Goal: Task Accomplishment & Management: Manage account settings

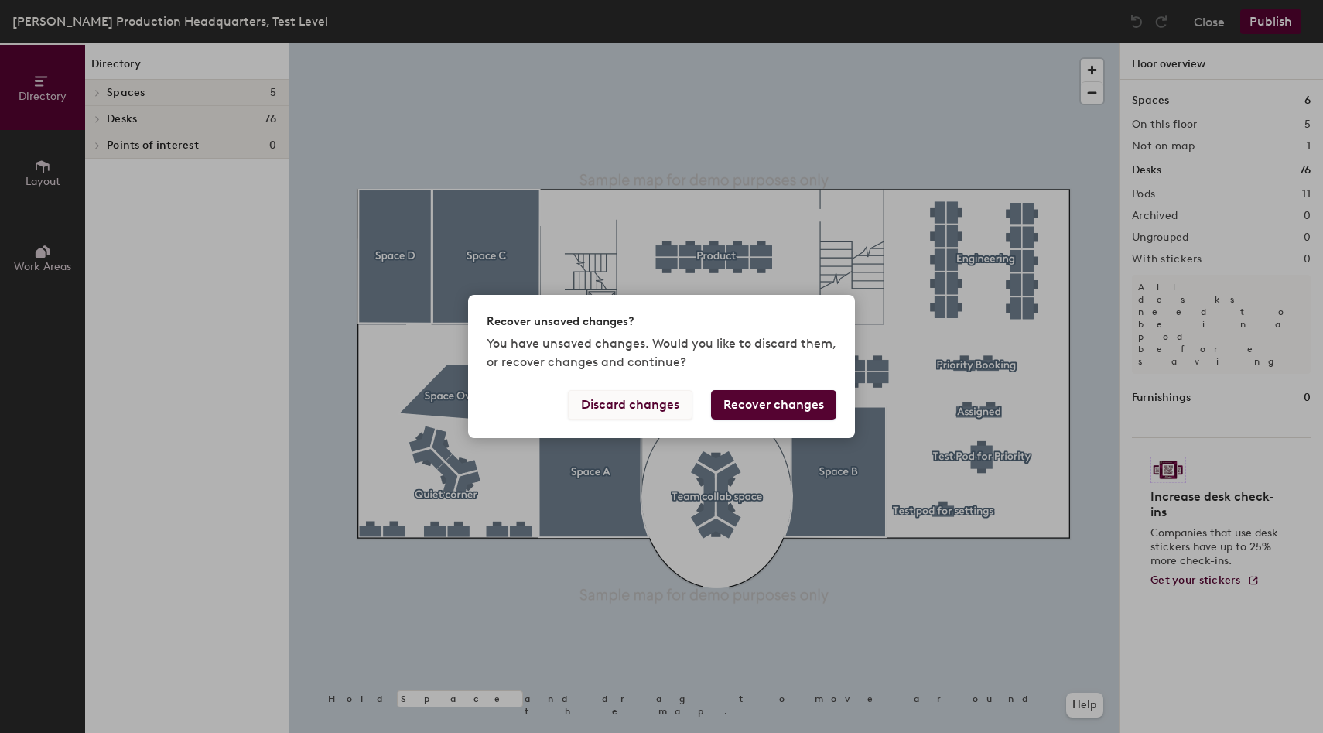
click at [631, 408] on button "Discard changes" at bounding box center [630, 404] width 125 height 29
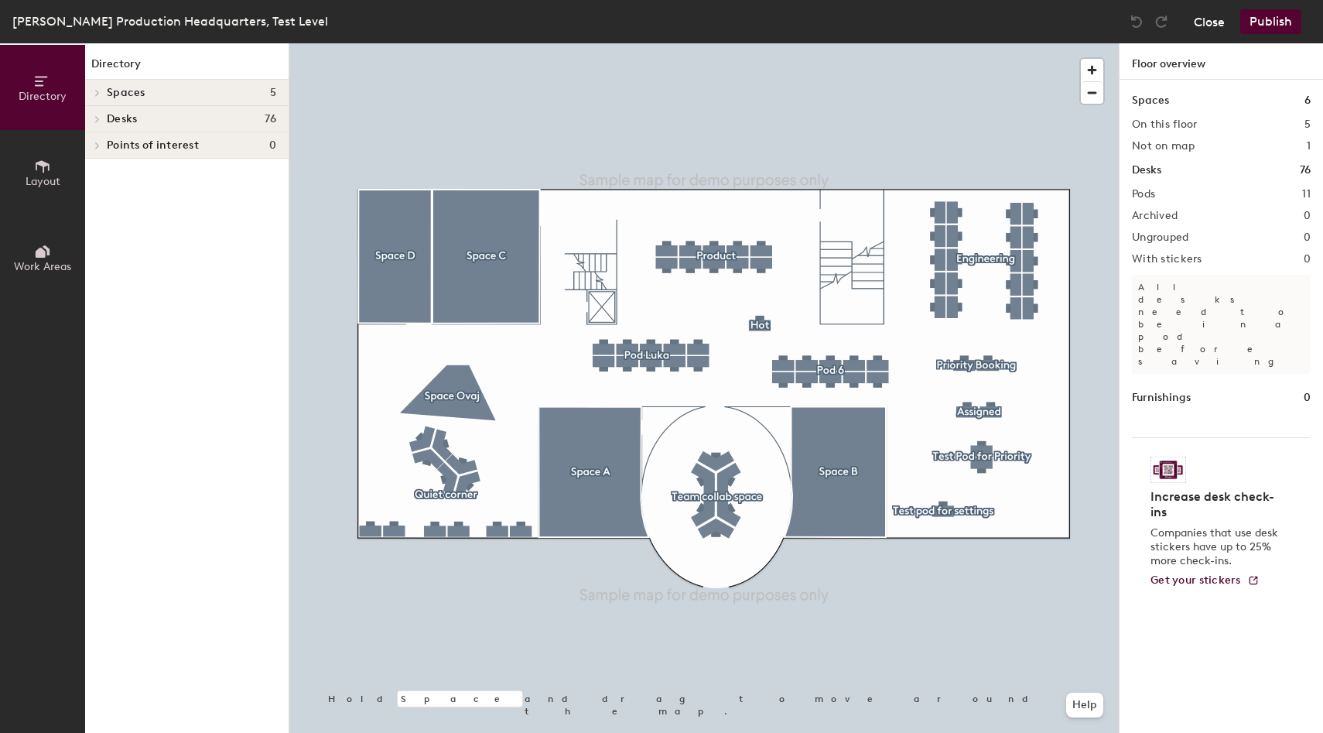
click at [1210, 26] on button "Close" at bounding box center [1209, 21] width 31 height 25
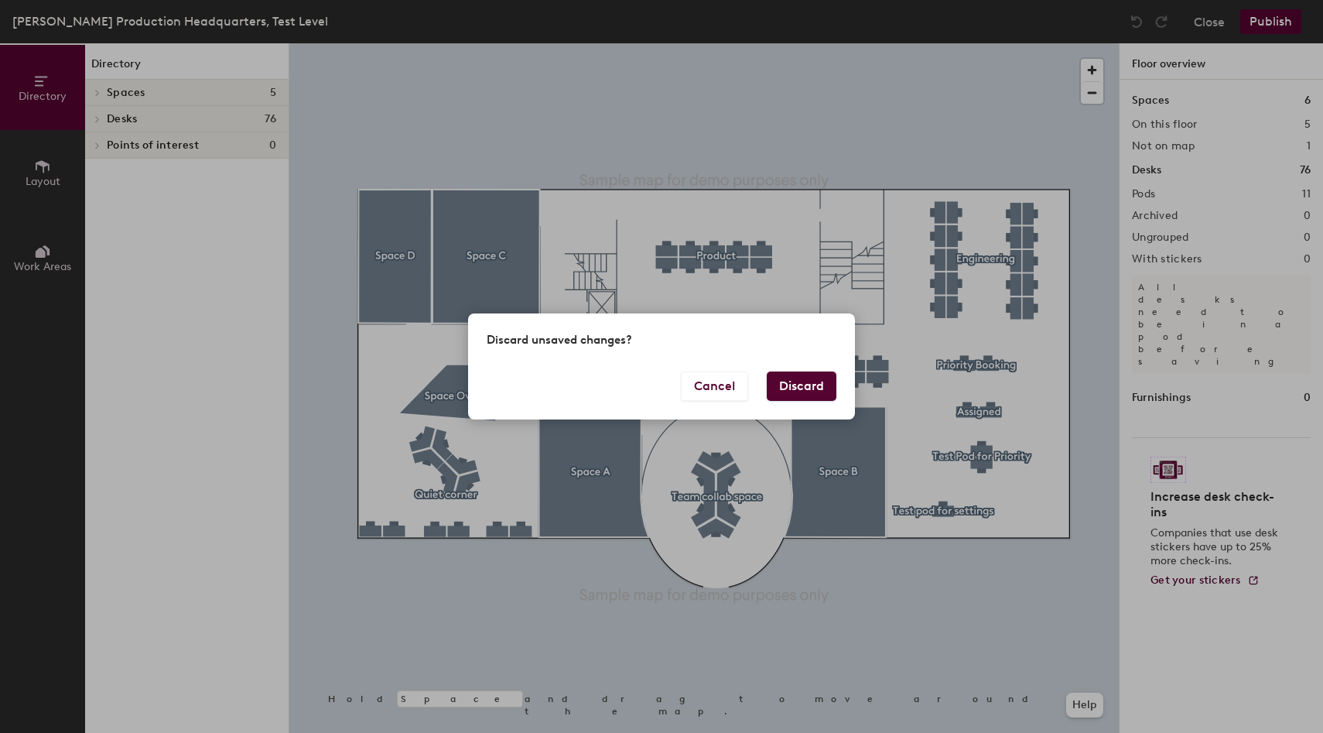
click at [797, 384] on button "Discard" at bounding box center [802, 385] width 70 height 29
